Goal: Transaction & Acquisition: Purchase product/service

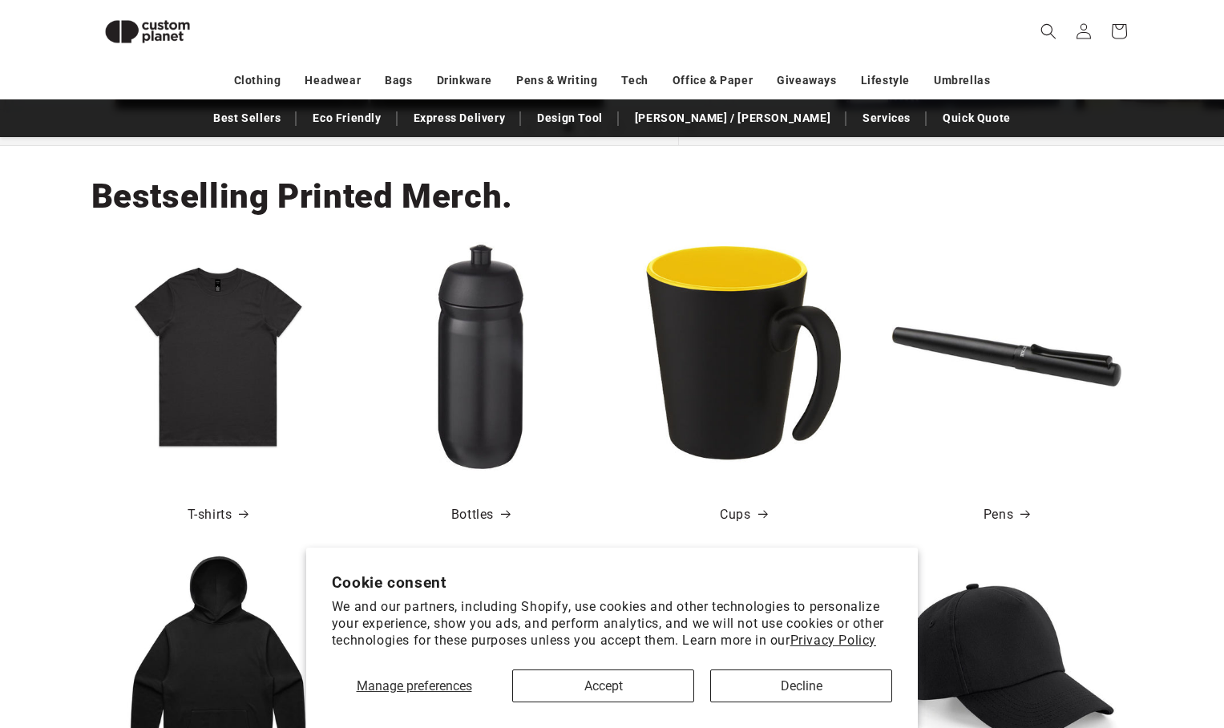
scroll to position [332, 0]
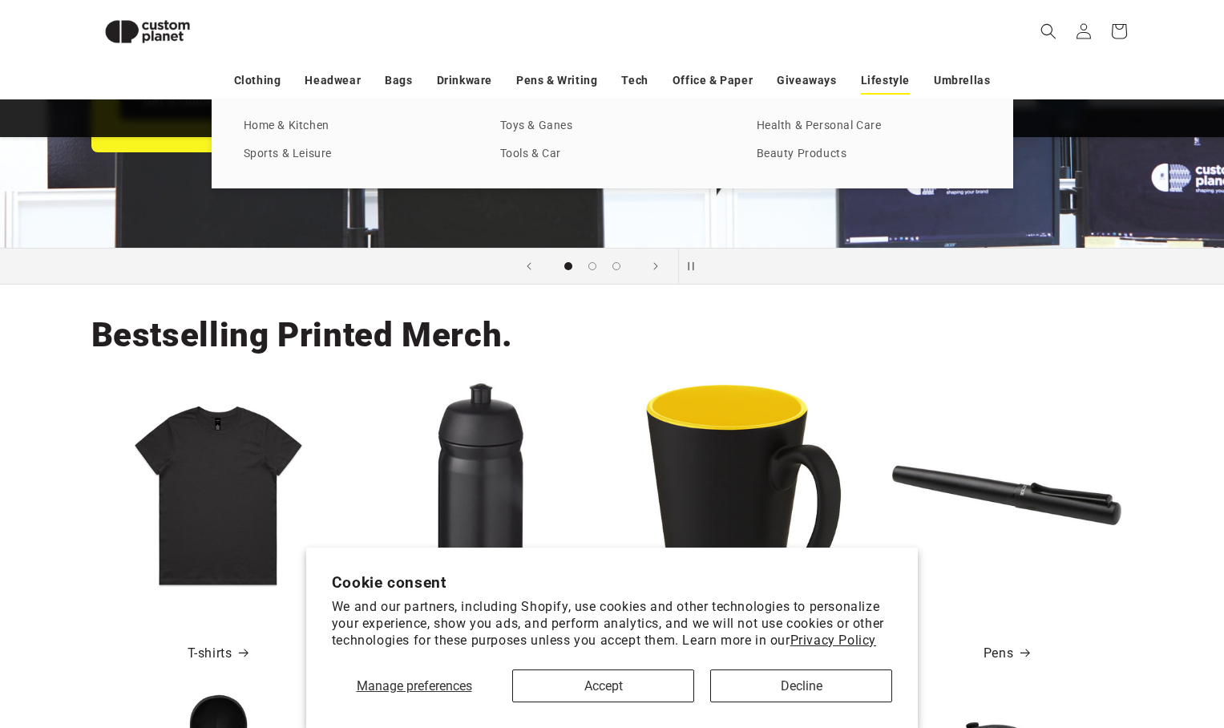
click at [897, 80] on link "Lifestyle" at bounding box center [885, 81] width 49 height 28
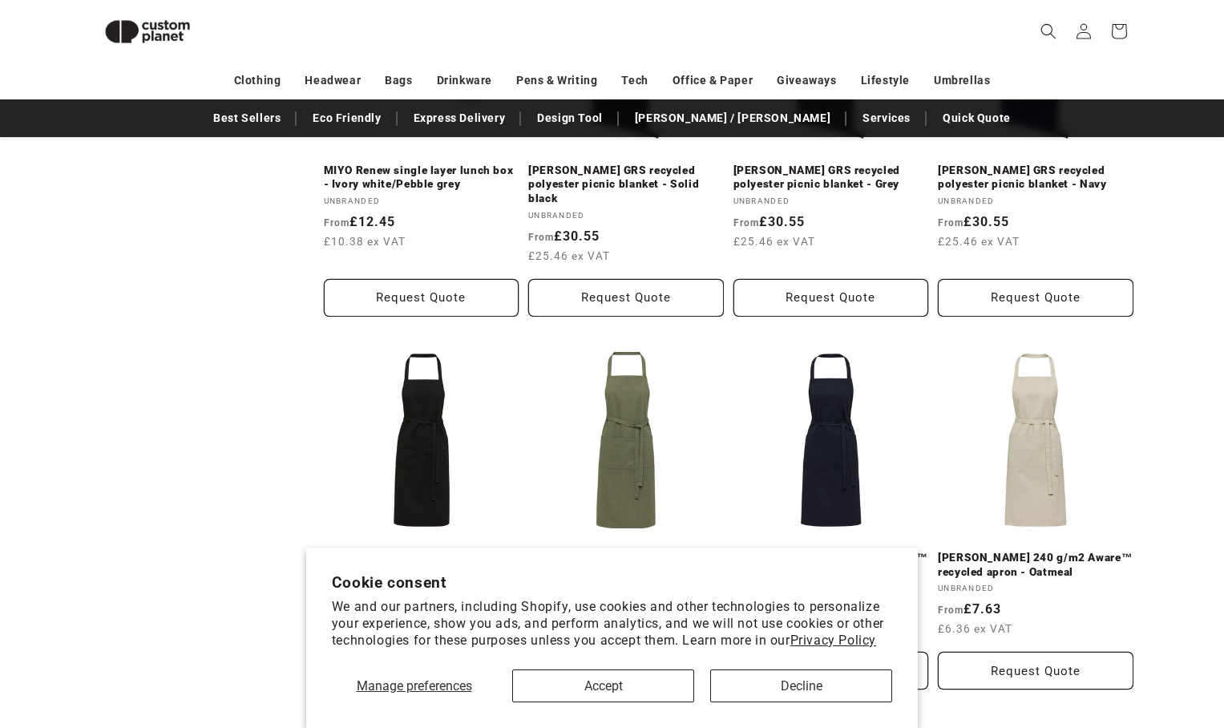
scroll to position [3633, 0]
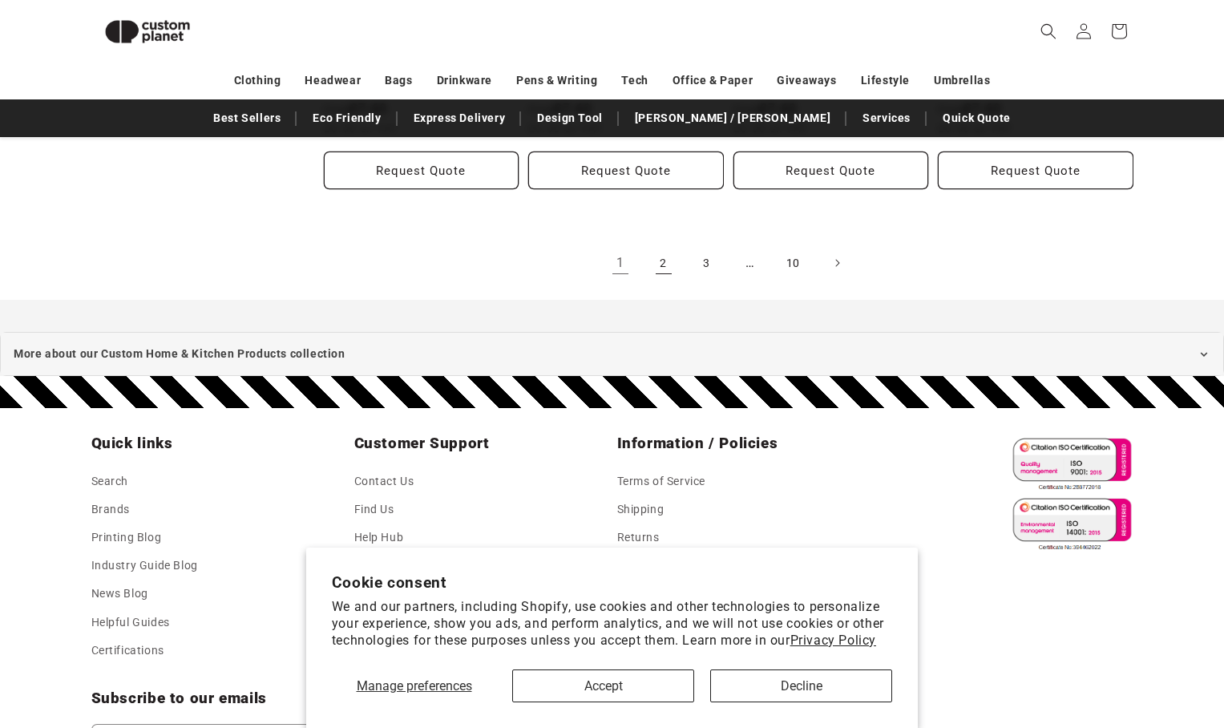
click at [662, 281] on link "2" at bounding box center [663, 262] width 35 height 35
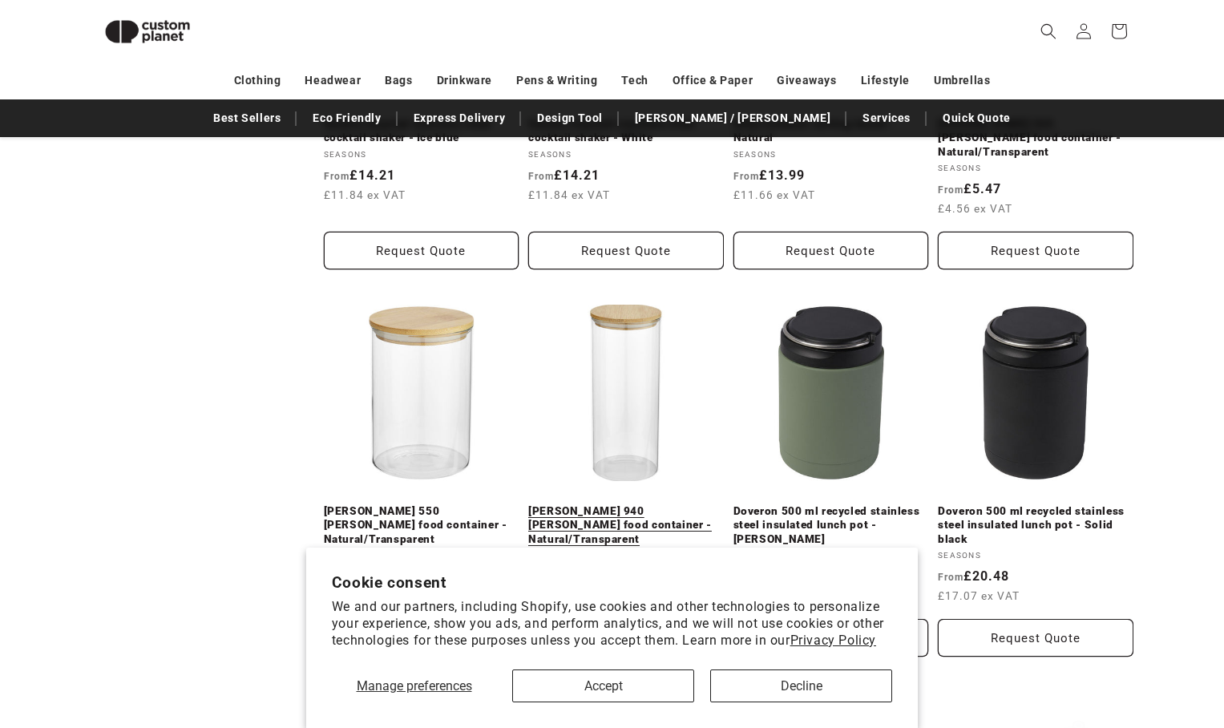
scroll to position [1912, 0]
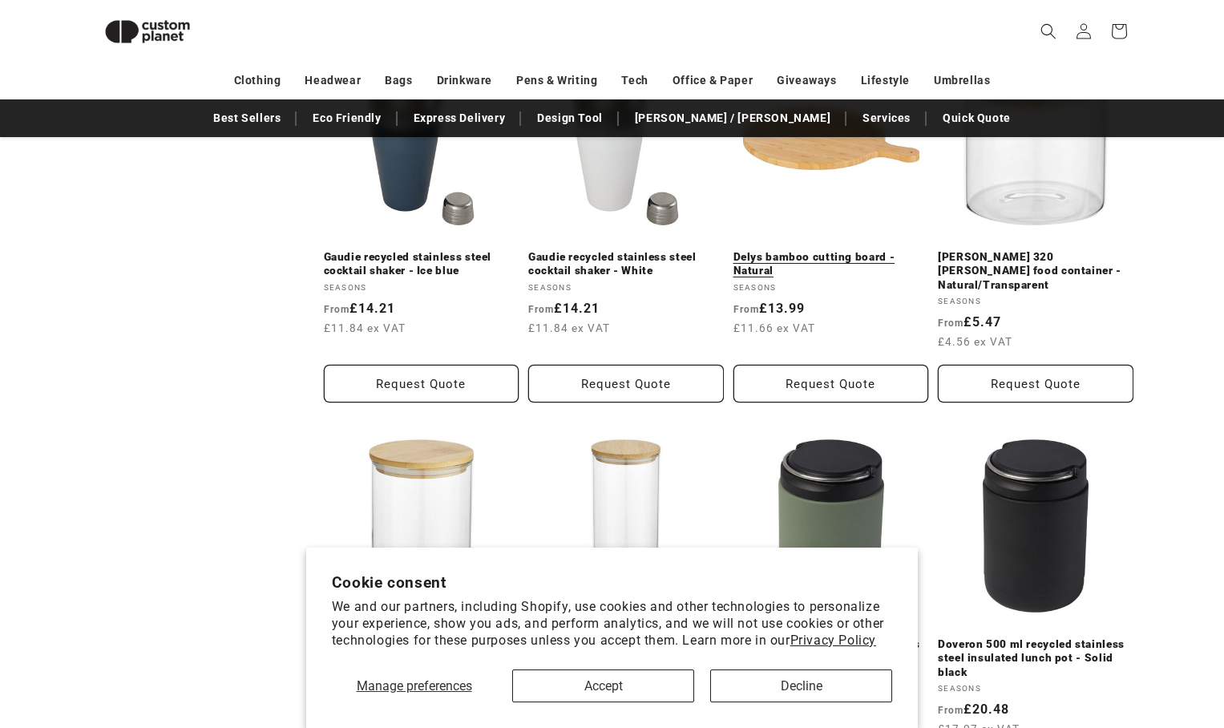
drag, startPoint x: 819, startPoint y: 272, endPoint x: 807, endPoint y: 280, distance: 13.8
click at [819, 272] on link "Delys bamboo cutting board - Natural" at bounding box center [832, 264] width 196 height 28
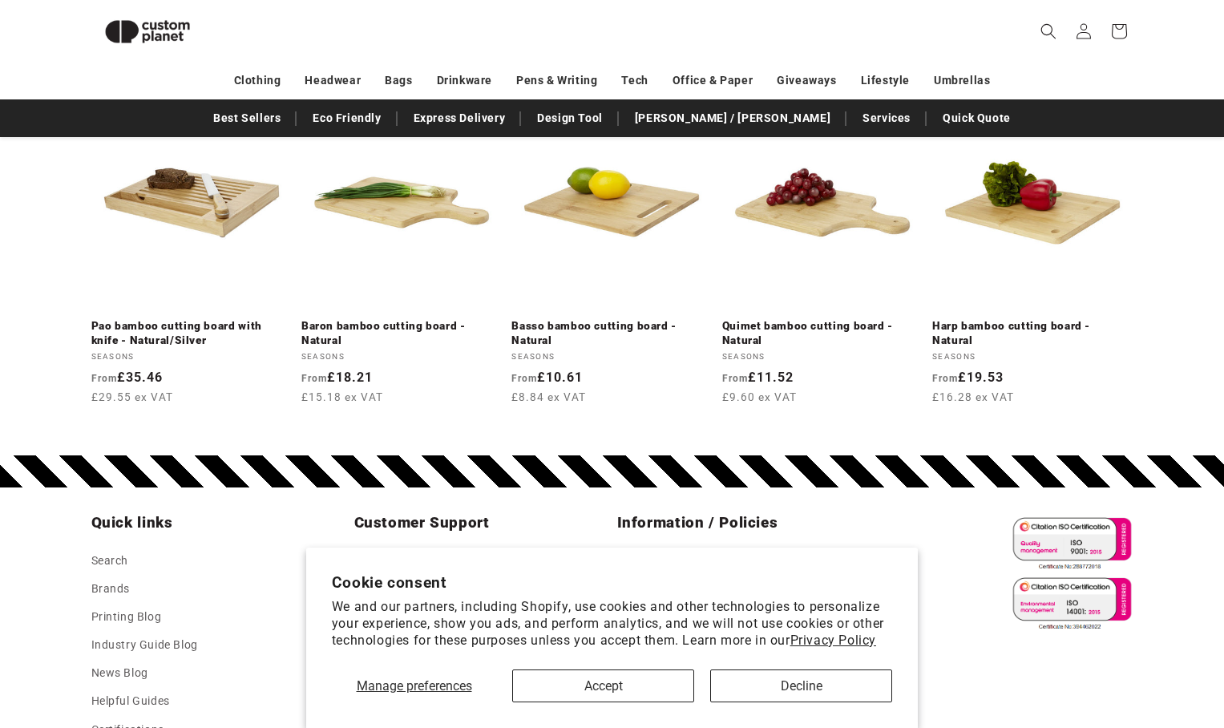
scroll to position [1833, 0]
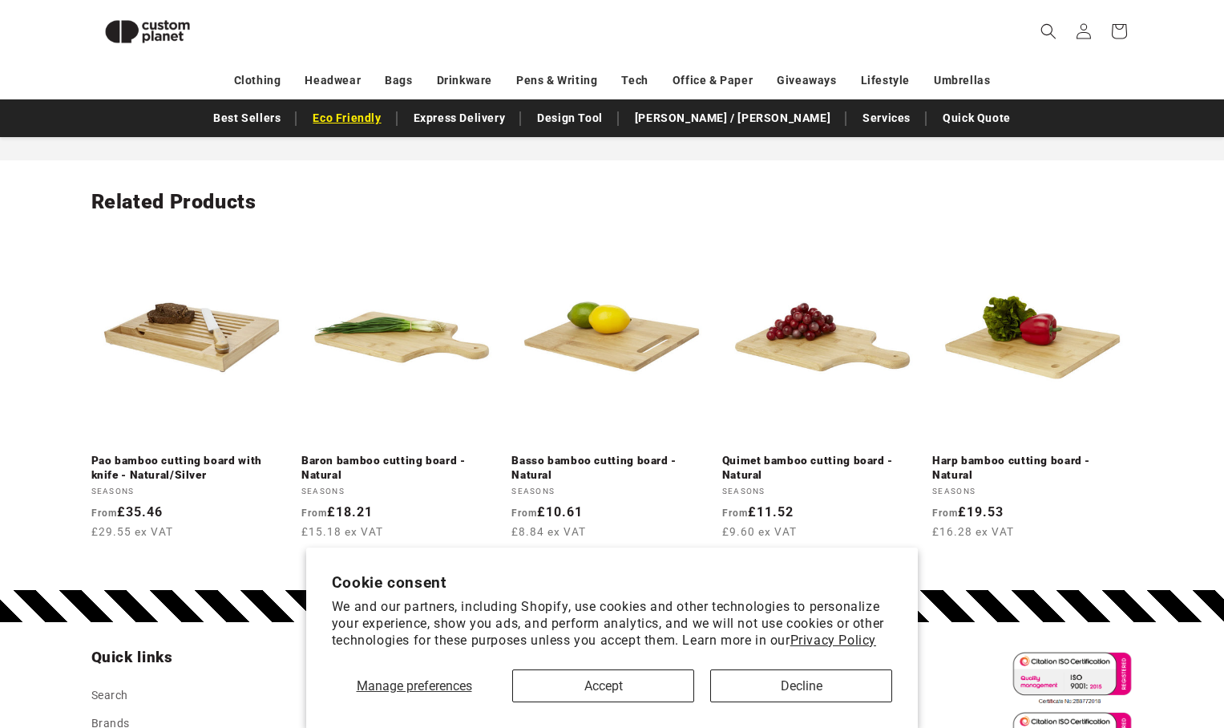
click at [387, 119] on link "Eco Friendly" at bounding box center [347, 118] width 84 height 28
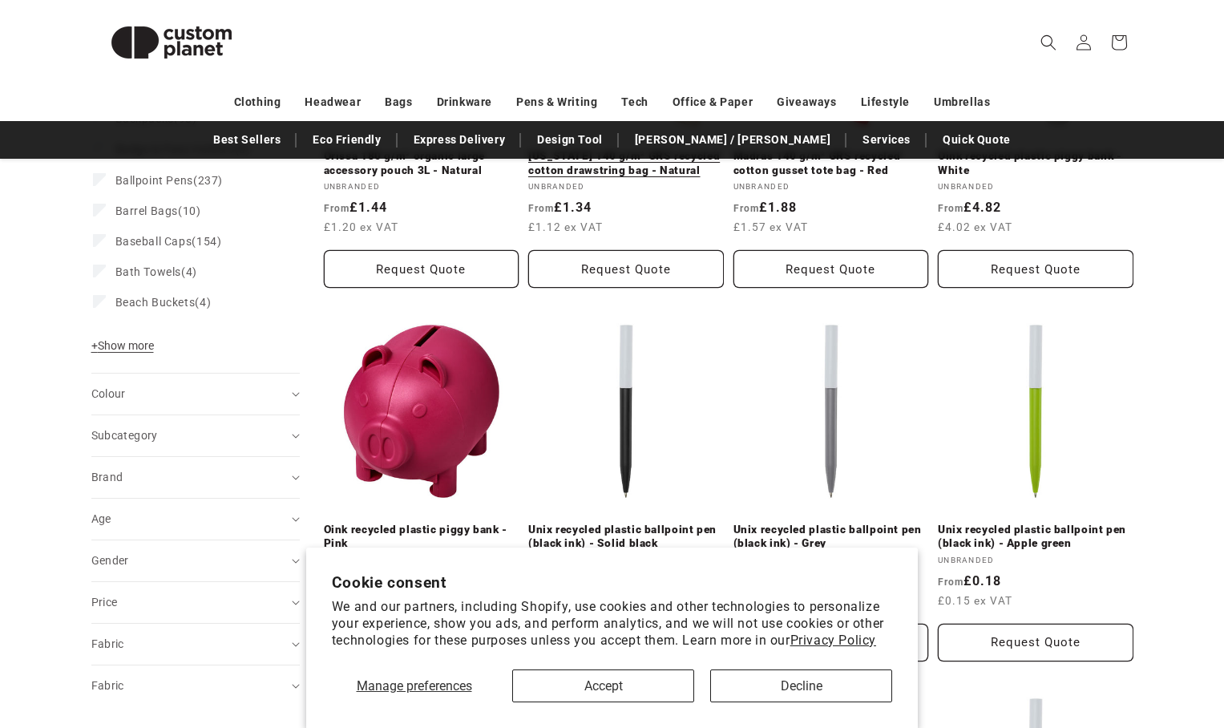
scroll to position [286, 0]
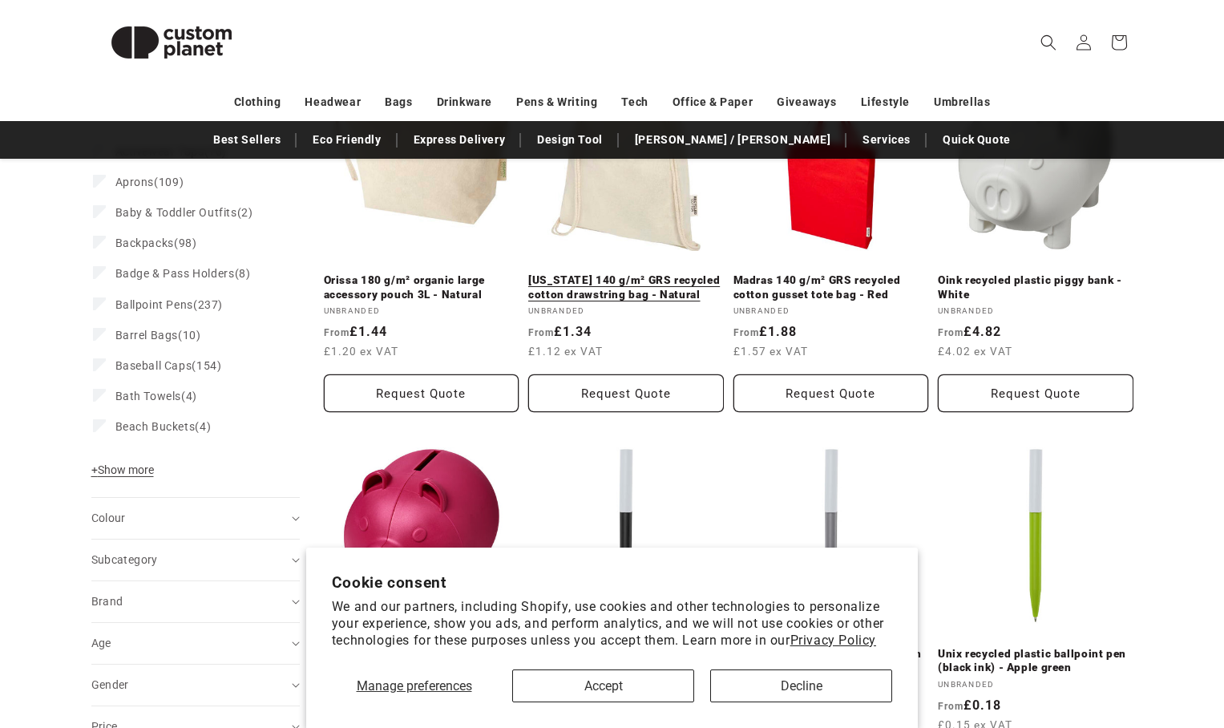
click at [621, 281] on link "[US_STATE] 140 g/m² GRS recycled cotton drawstring bag - Natural" at bounding box center [626, 287] width 196 height 28
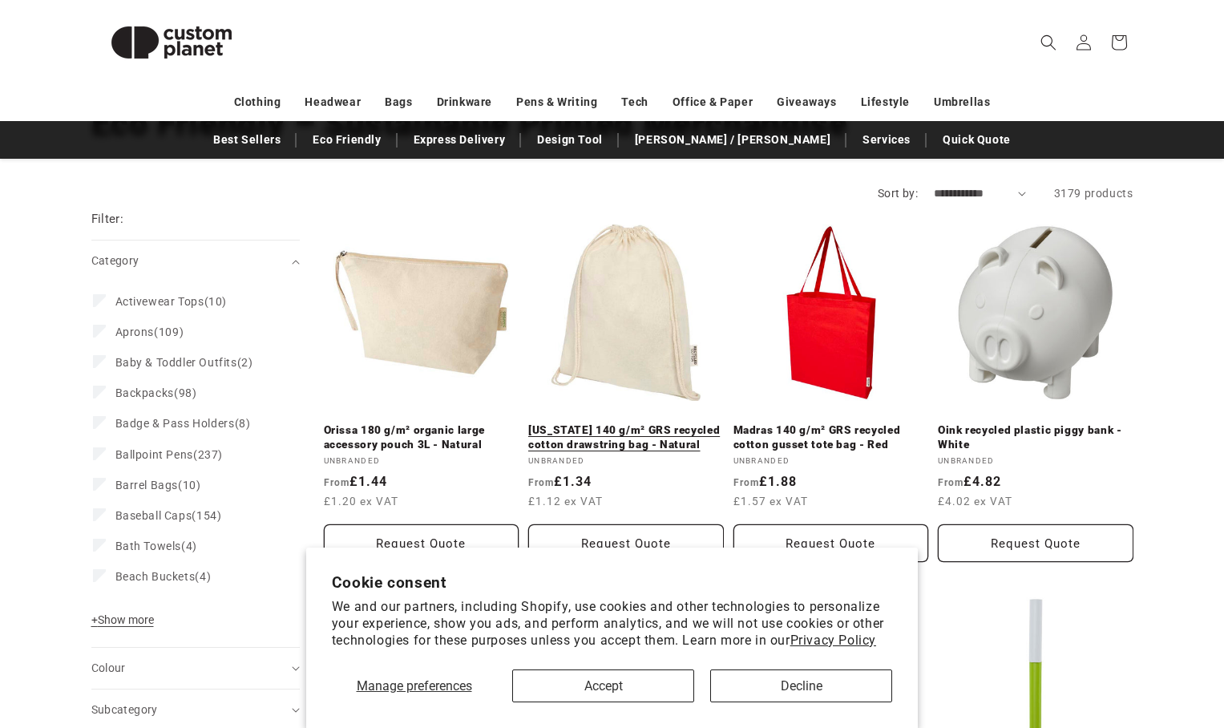
scroll to position [103, 0]
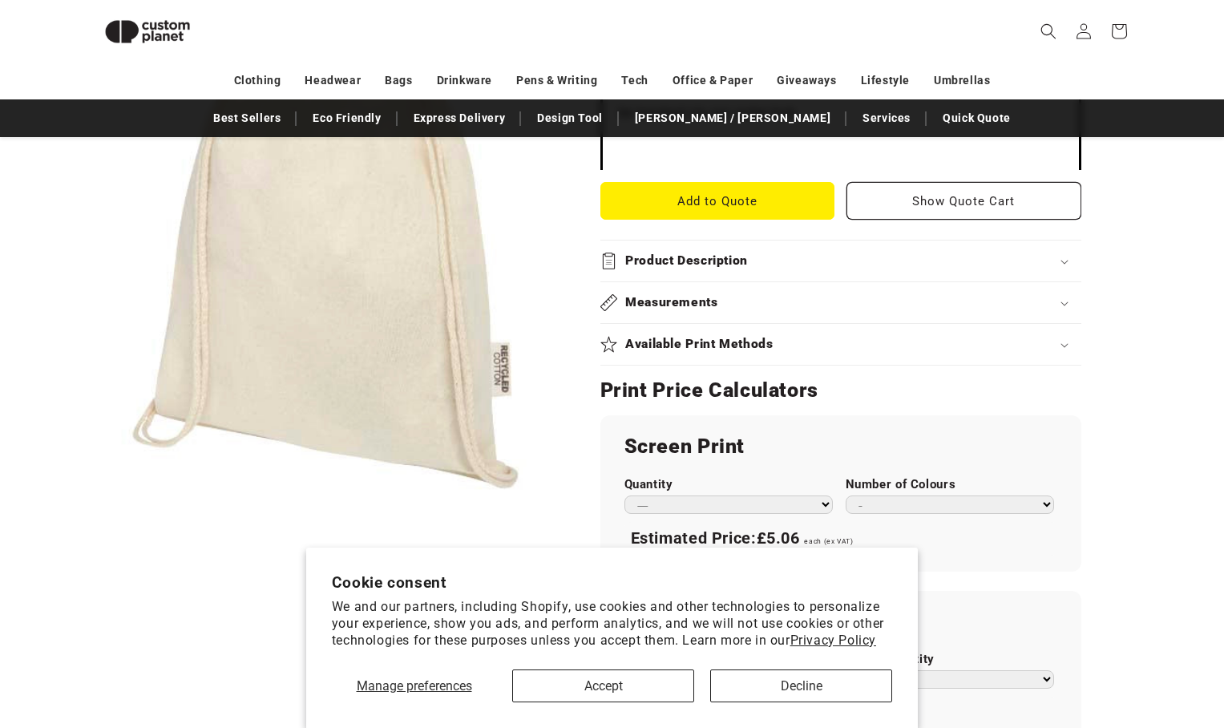
scroll to position [613, 0]
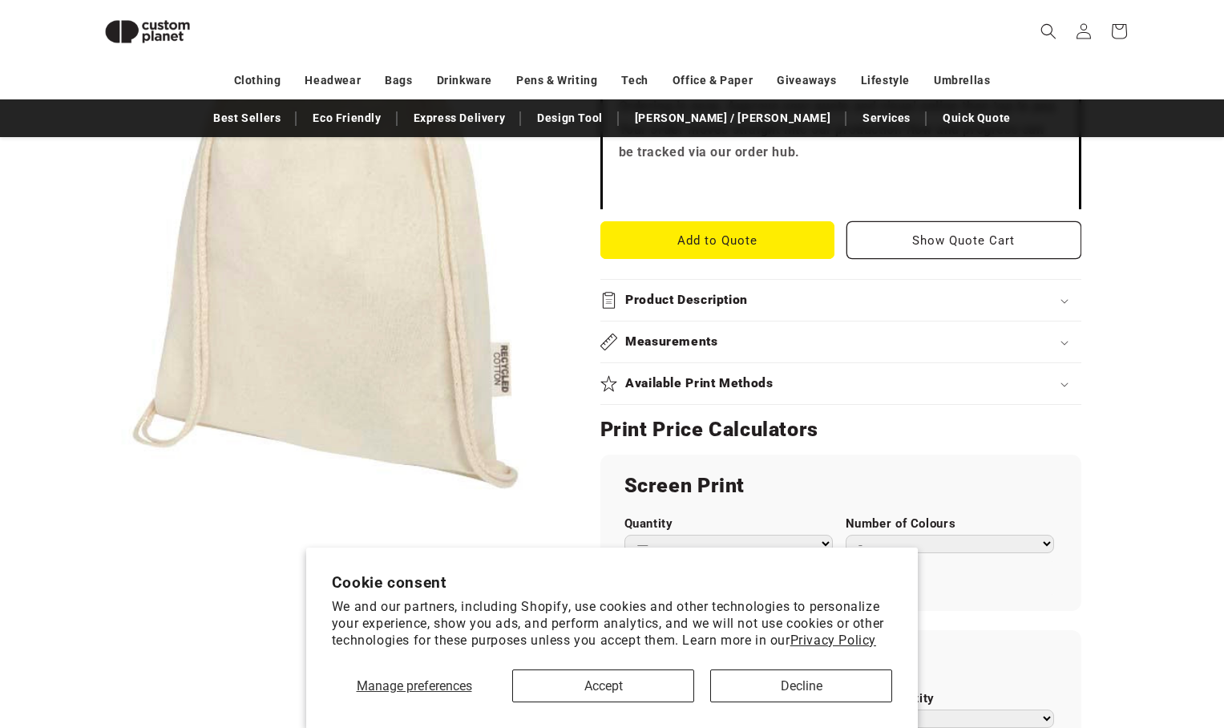
click at [755, 297] on div "Product Description" at bounding box center [841, 300] width 481 height 17
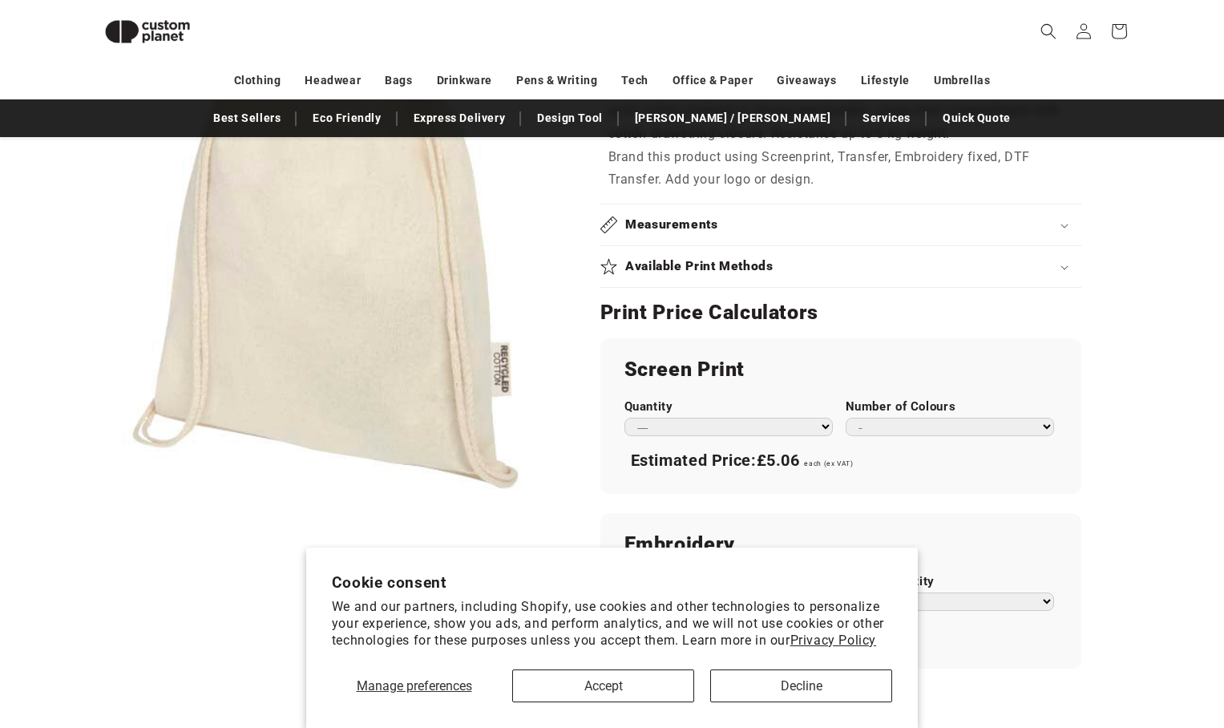
scroll to position [971, 0]
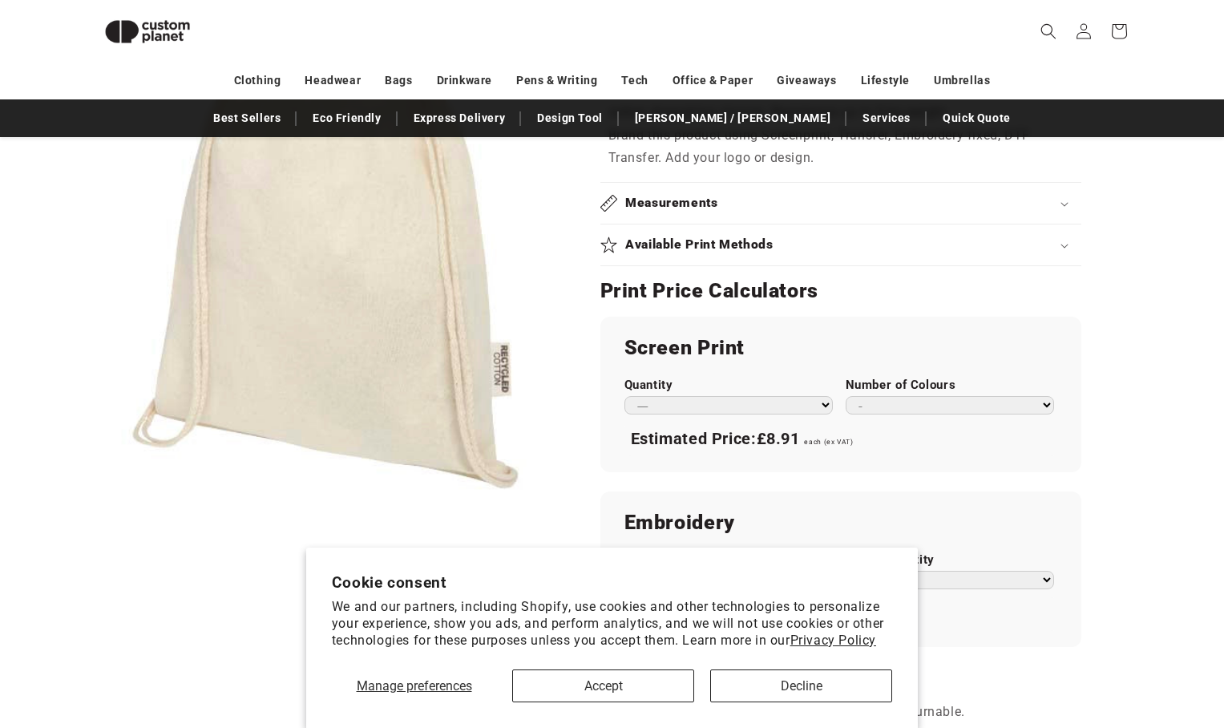
select select "*"
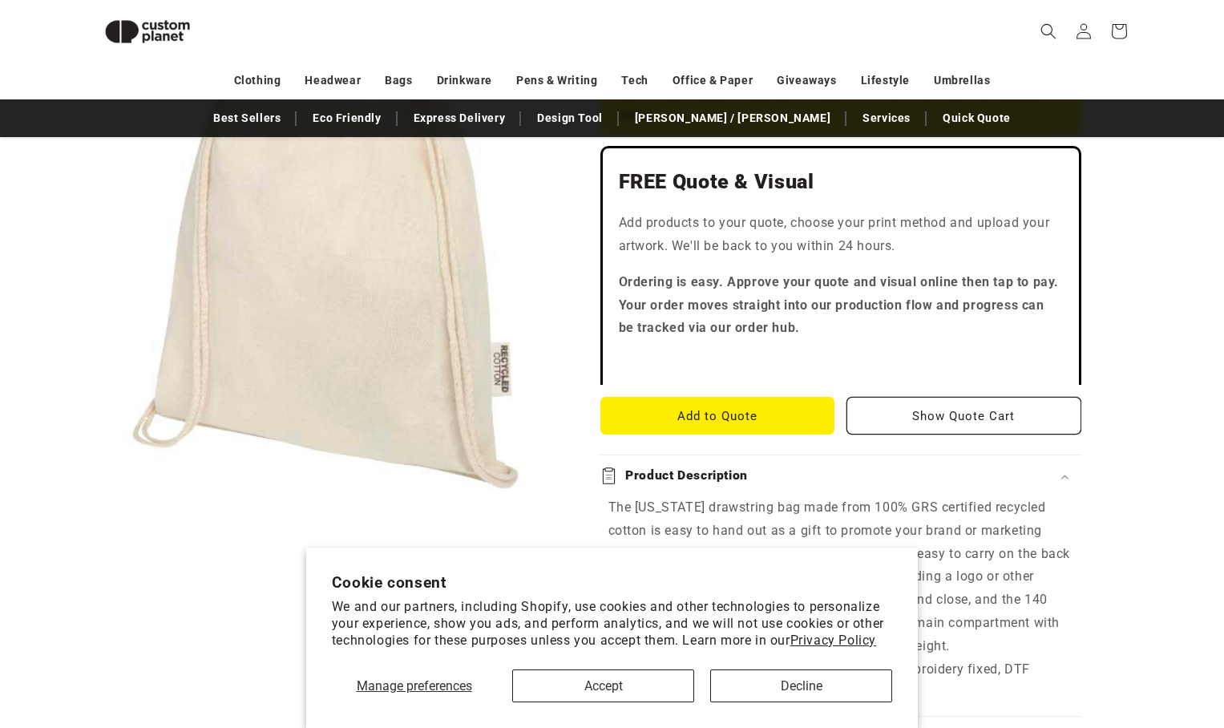
scroll to position [967, 0]
